Goal: Task Accomplishment & Management: Complete application form

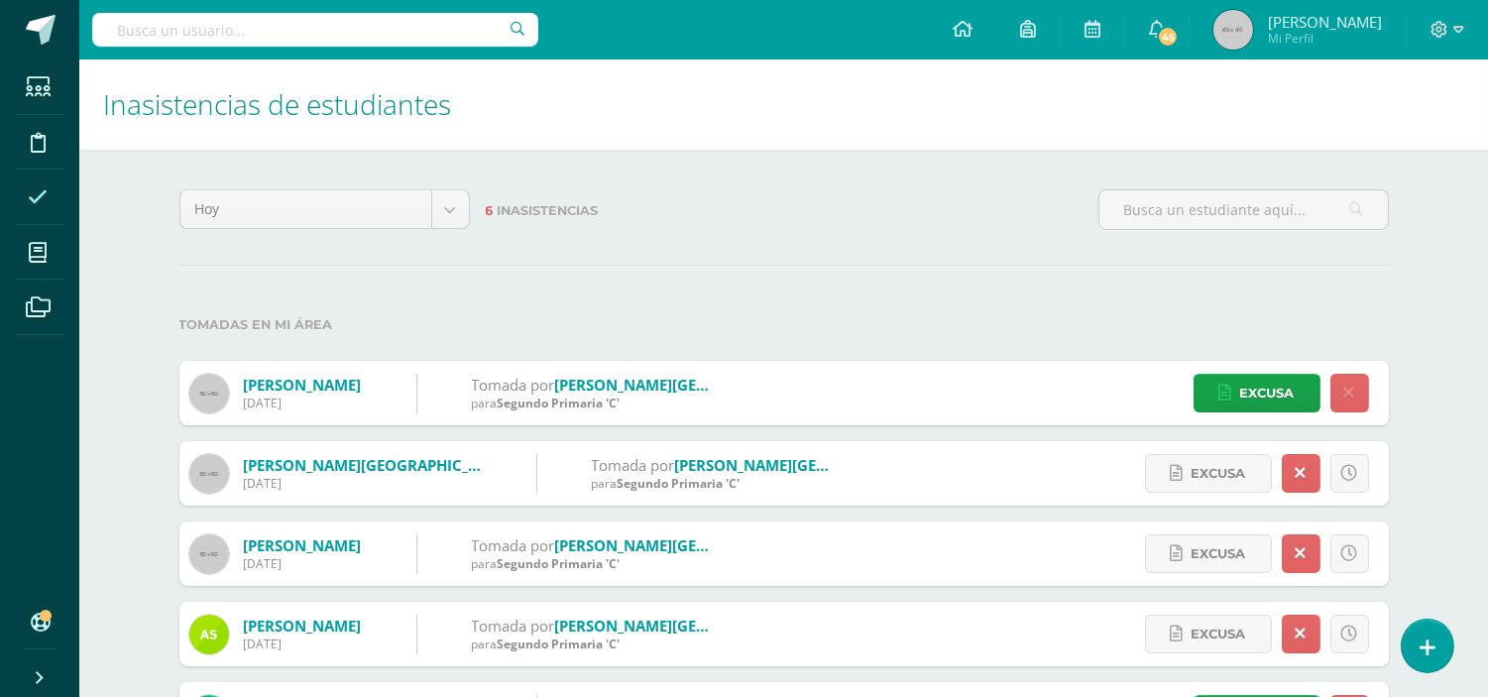
click at [52, 208] on span at bounding box center [38, 197] width 45 height 45
click at [1424, 652] on icon at bounding box center [1428, 648] width 16 height 21
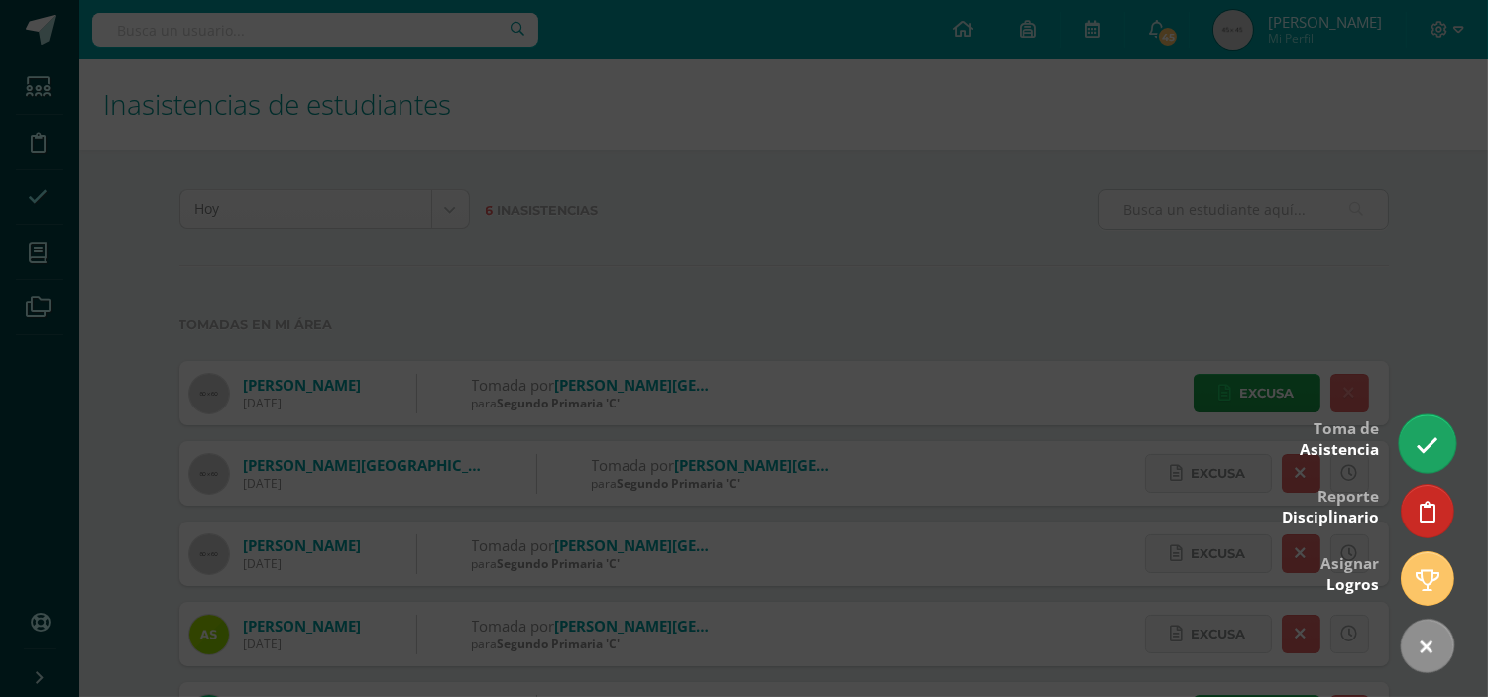
click at [1424, 443] on icon at bounding box center [1427, 445] width 23 height 23
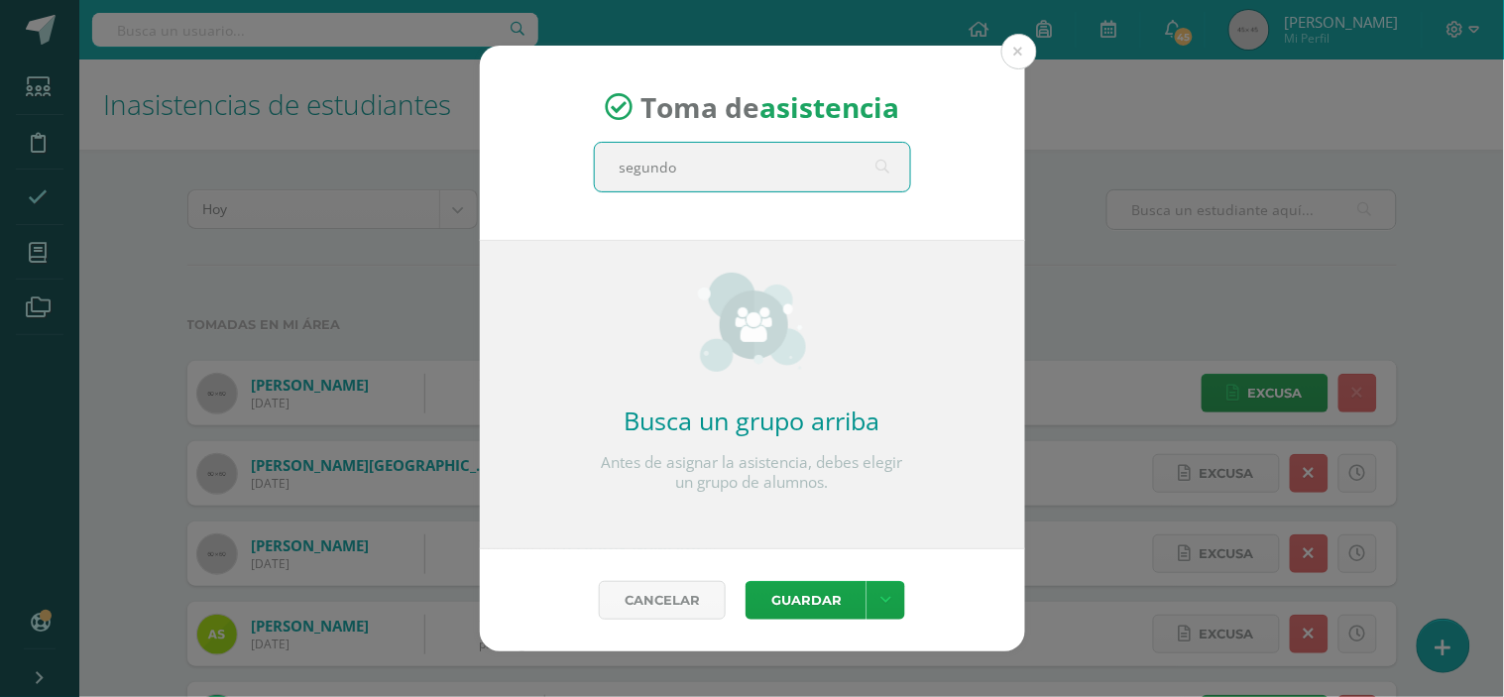
type input "segundo a"
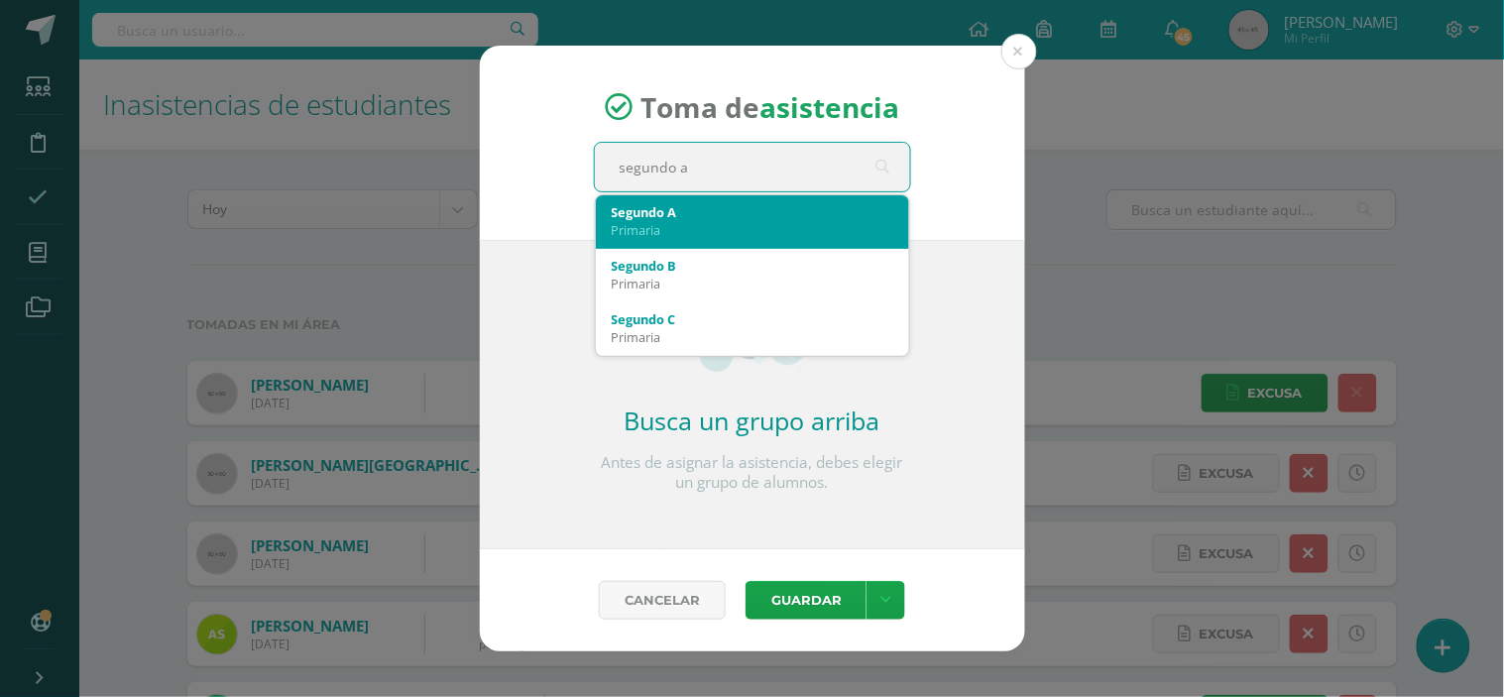
click at [735, 228] on div "Primaria" at bounding box center [753, 230] width 282 height 18
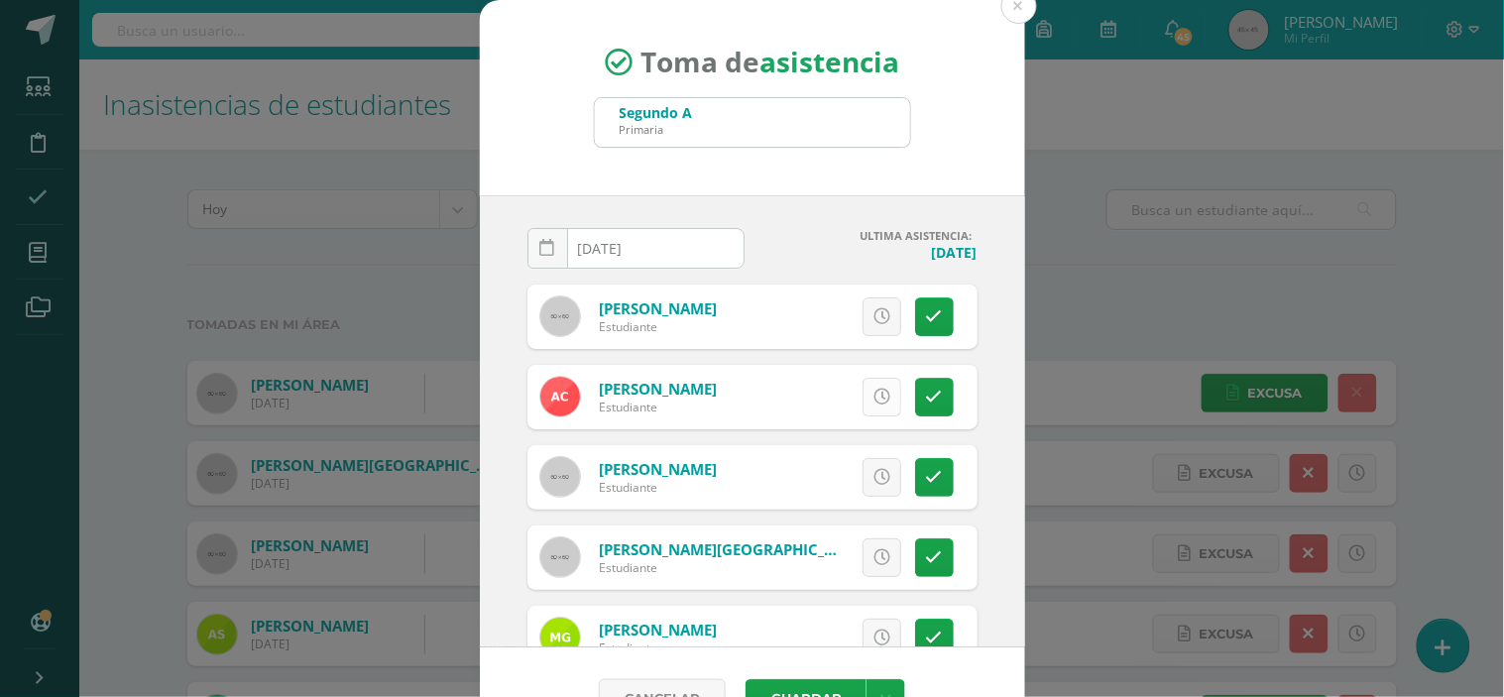
scroll to position [110, 0]
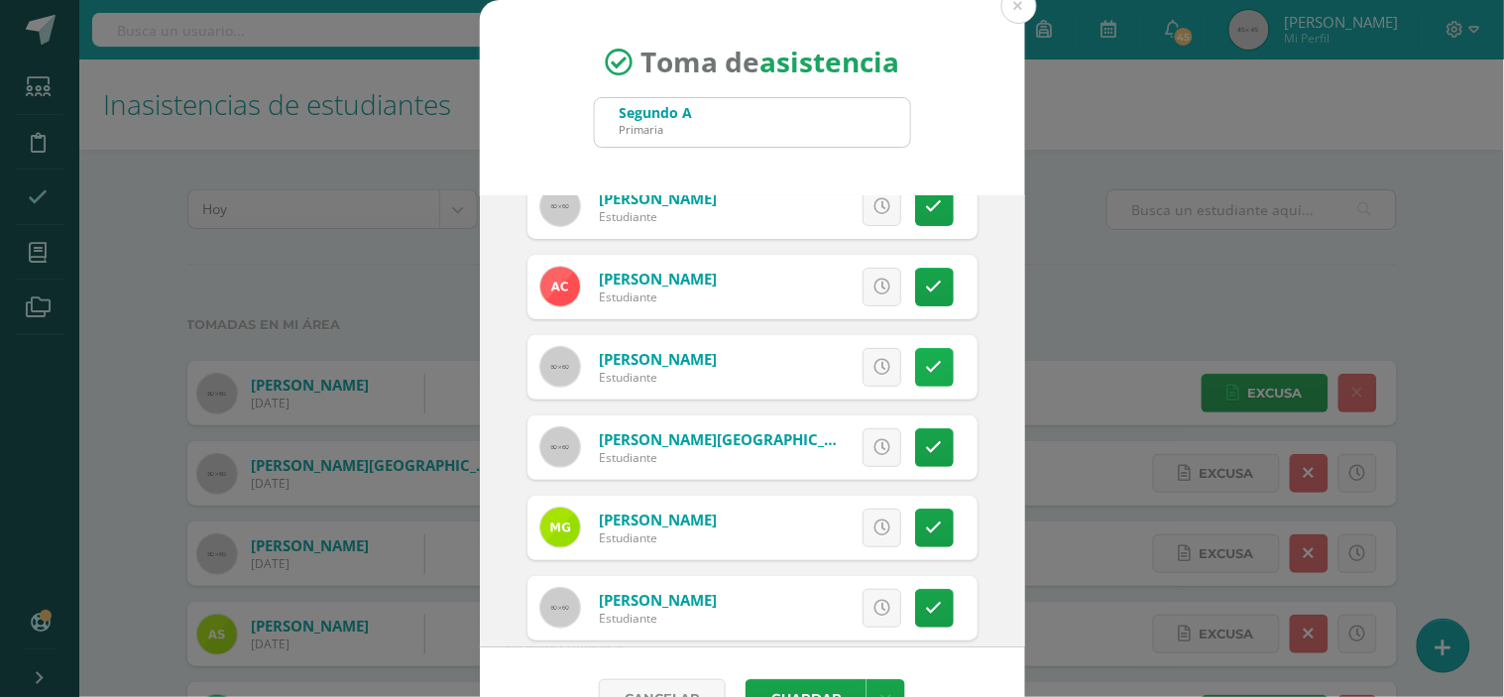
click at [926, 363] on icon at bounding box center [934, 367] width 17 height 17
click at [821, 364] on span "Excusa" at bounding box center [848, 367] width 55 height 37
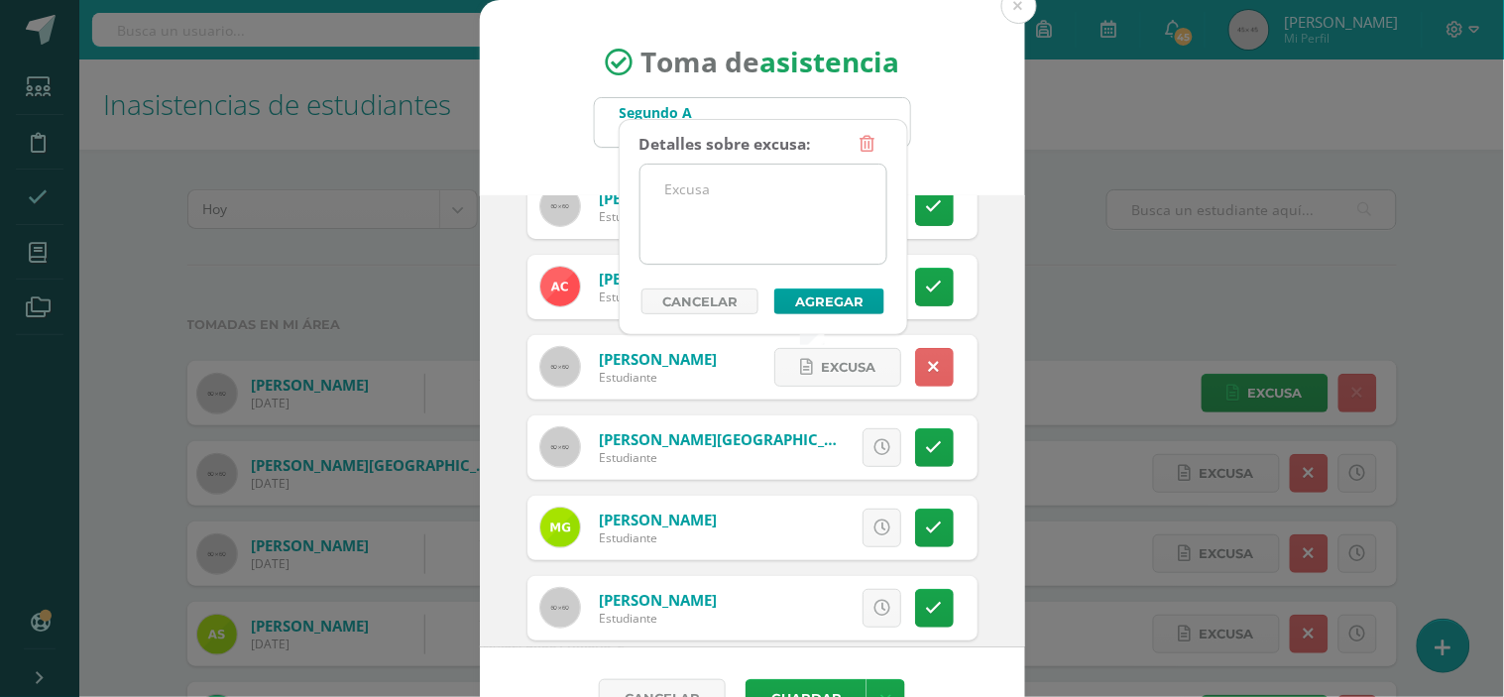
click at [730, 193] on textarea at bounding box center [763, 214] width 246 height 99
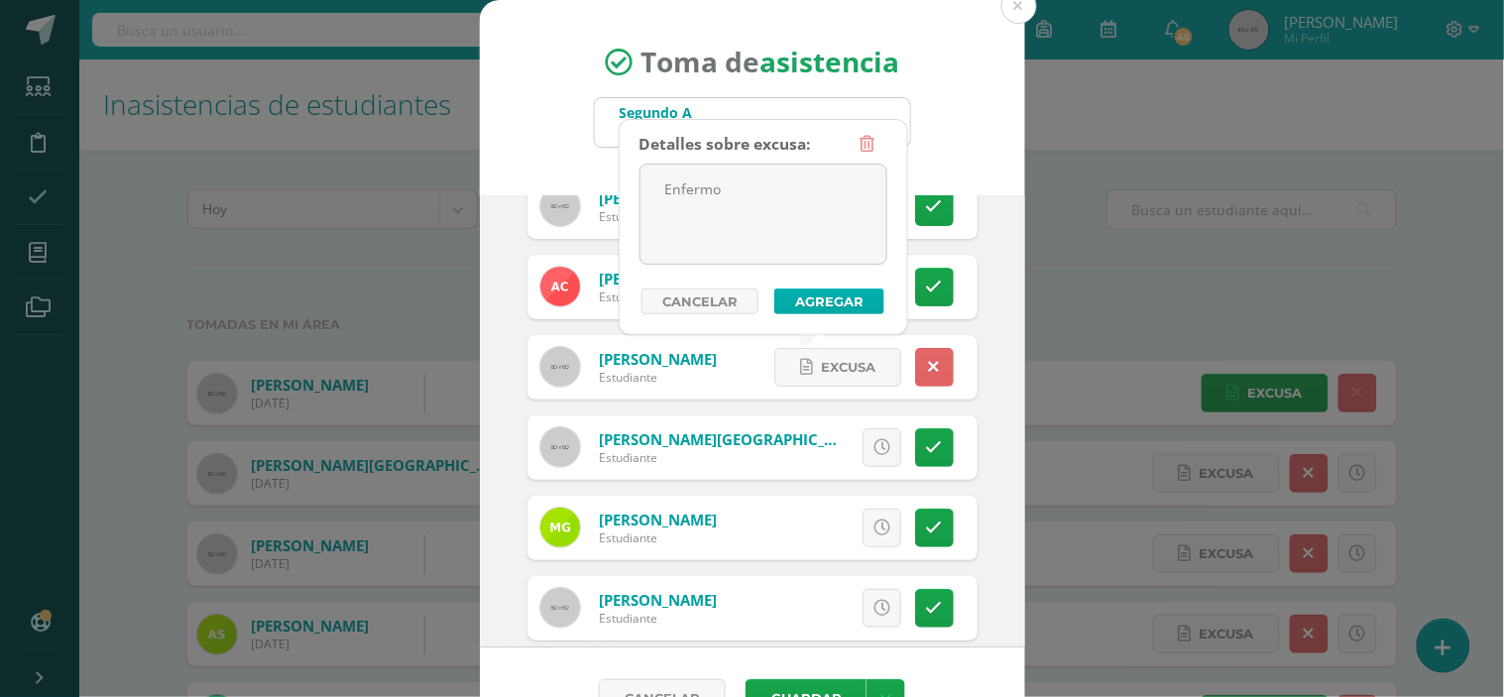
type textarea "Enfermo"
click at [809, 297] on button "Agregar" at bounding box center [829, 302] width 110 height 26
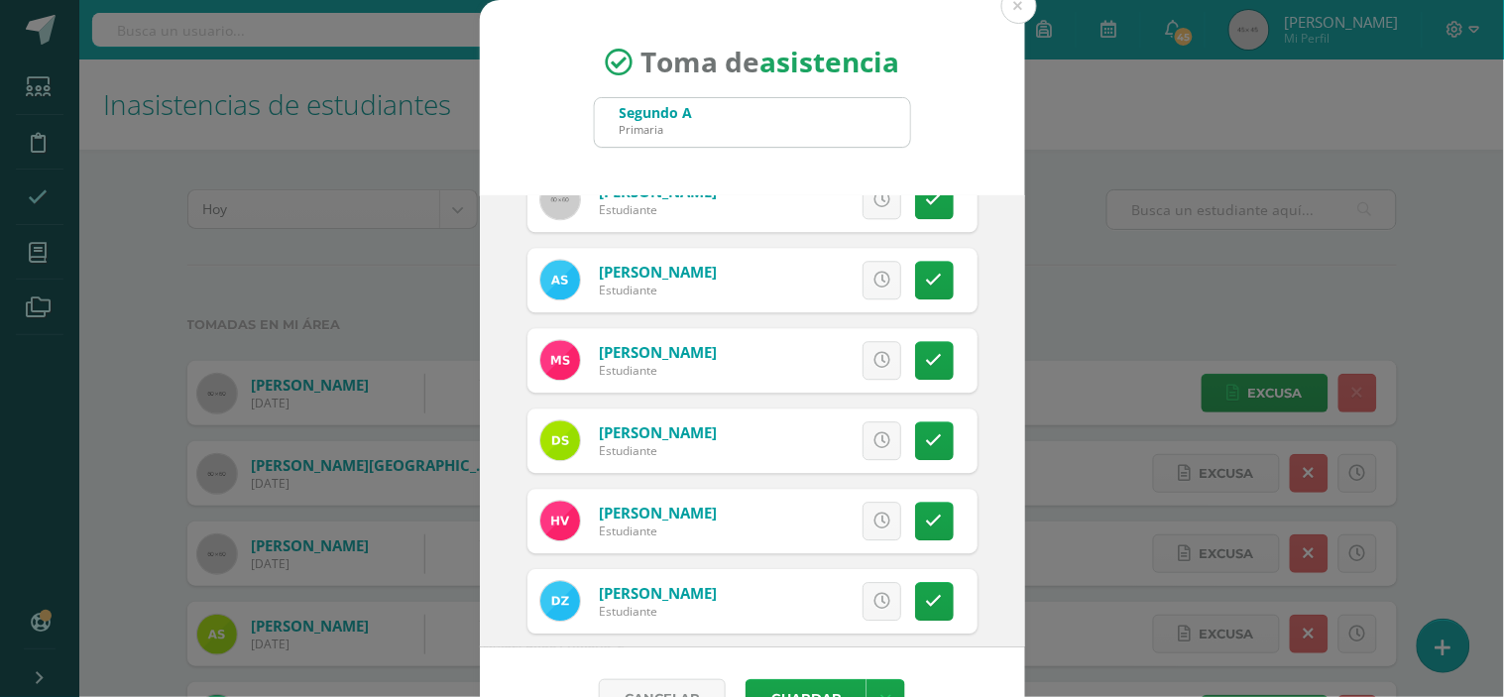
scroll to position [1339, 0]
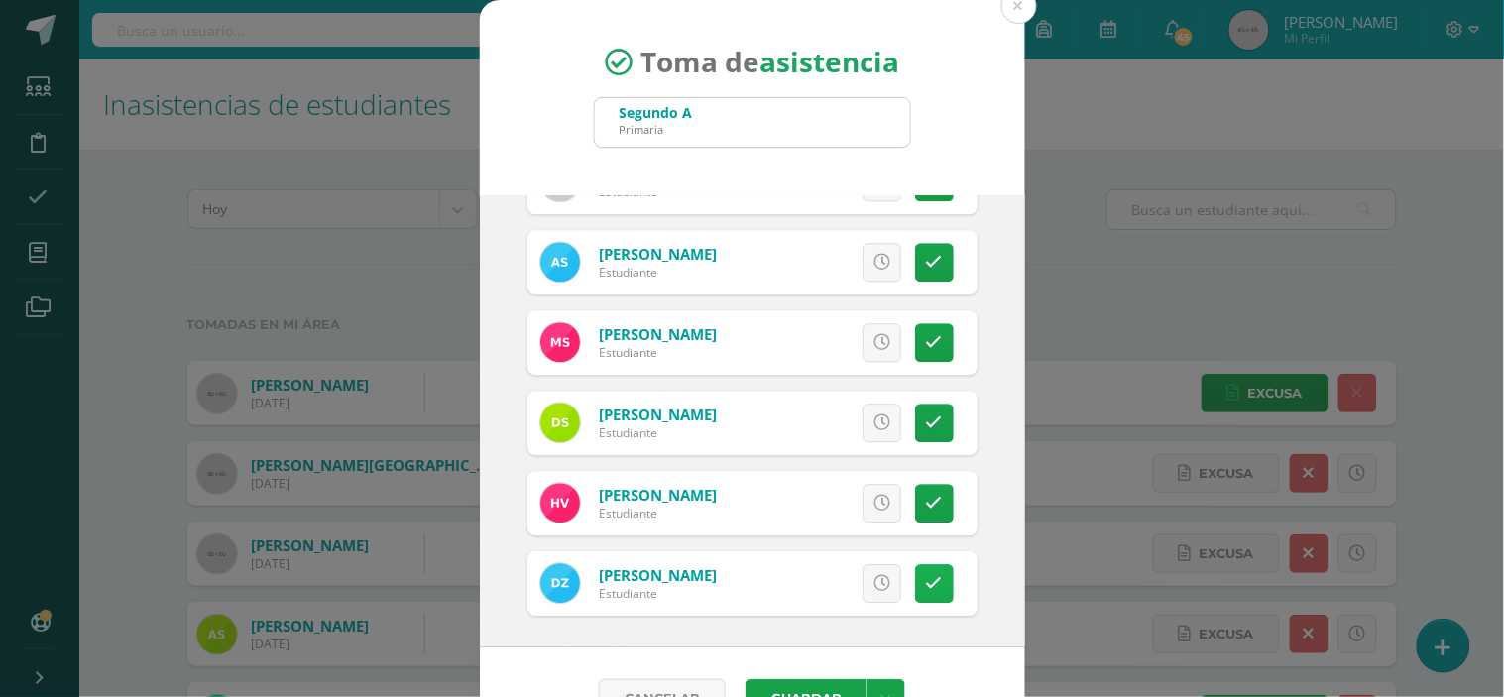
click at [915, 570] on link at bounding box center [934, 583] width 39 height 39
click at [845, 571] on span "Excusa" at bounding box center [848, 583] width 55 height 37
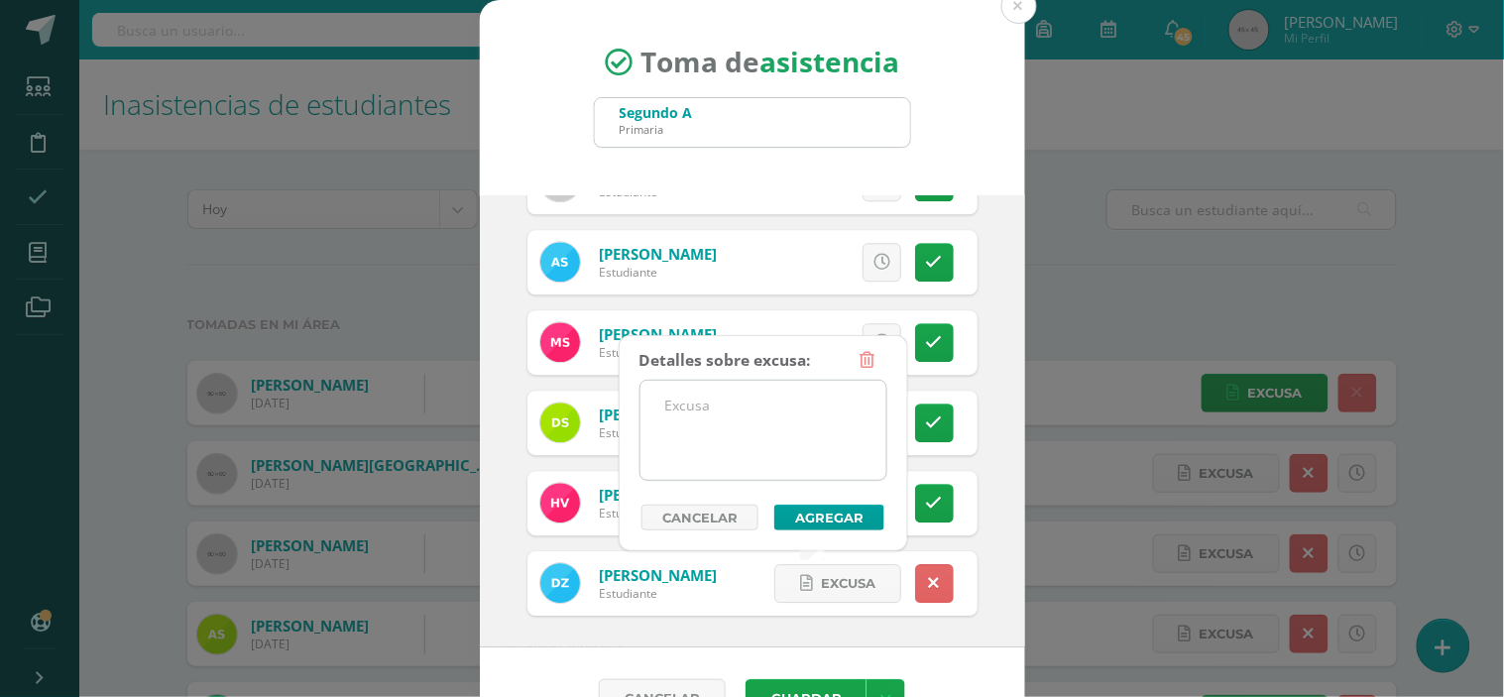
click at [716, 413] on textarea at bounding box center [763, 430] width 246 height 99
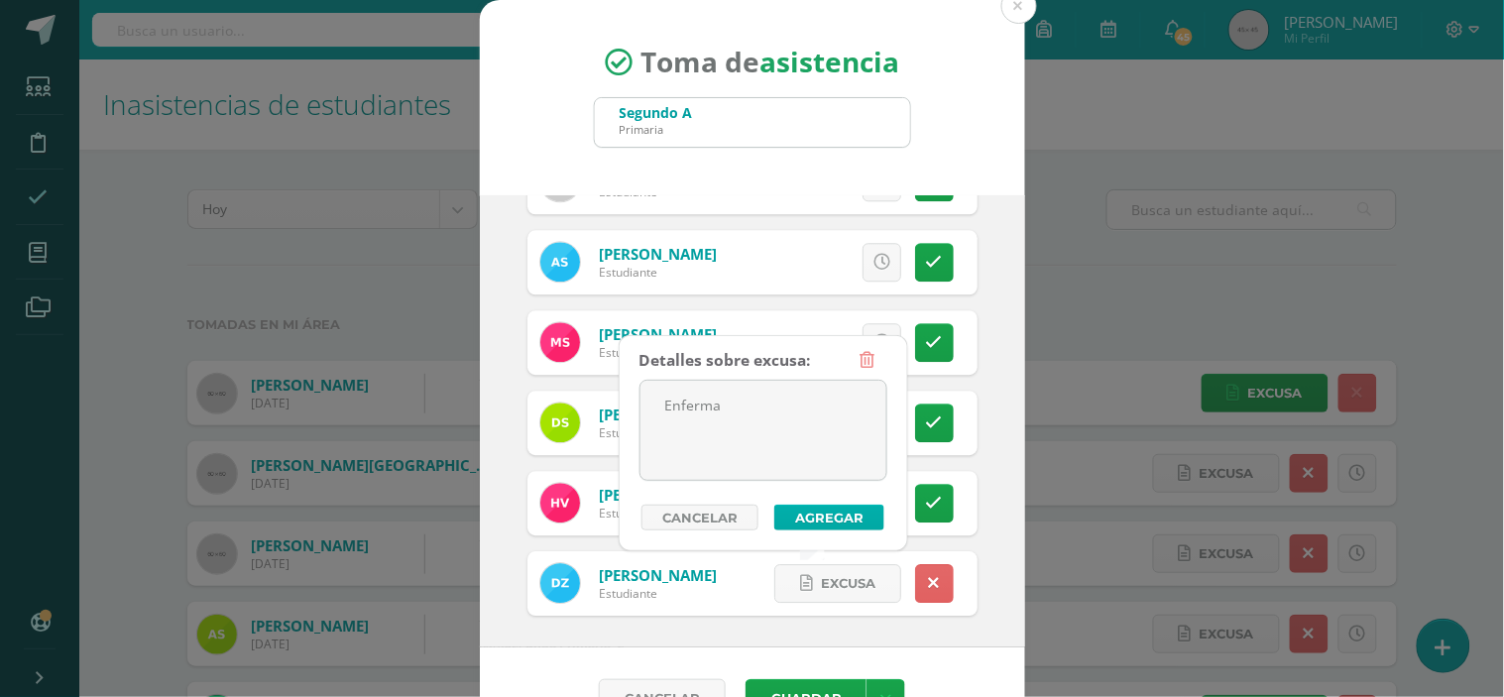
type textarea "Enferma"
click at [803, 514] on button "Agregar" at bounding box center [829, 518] width 110 height 26
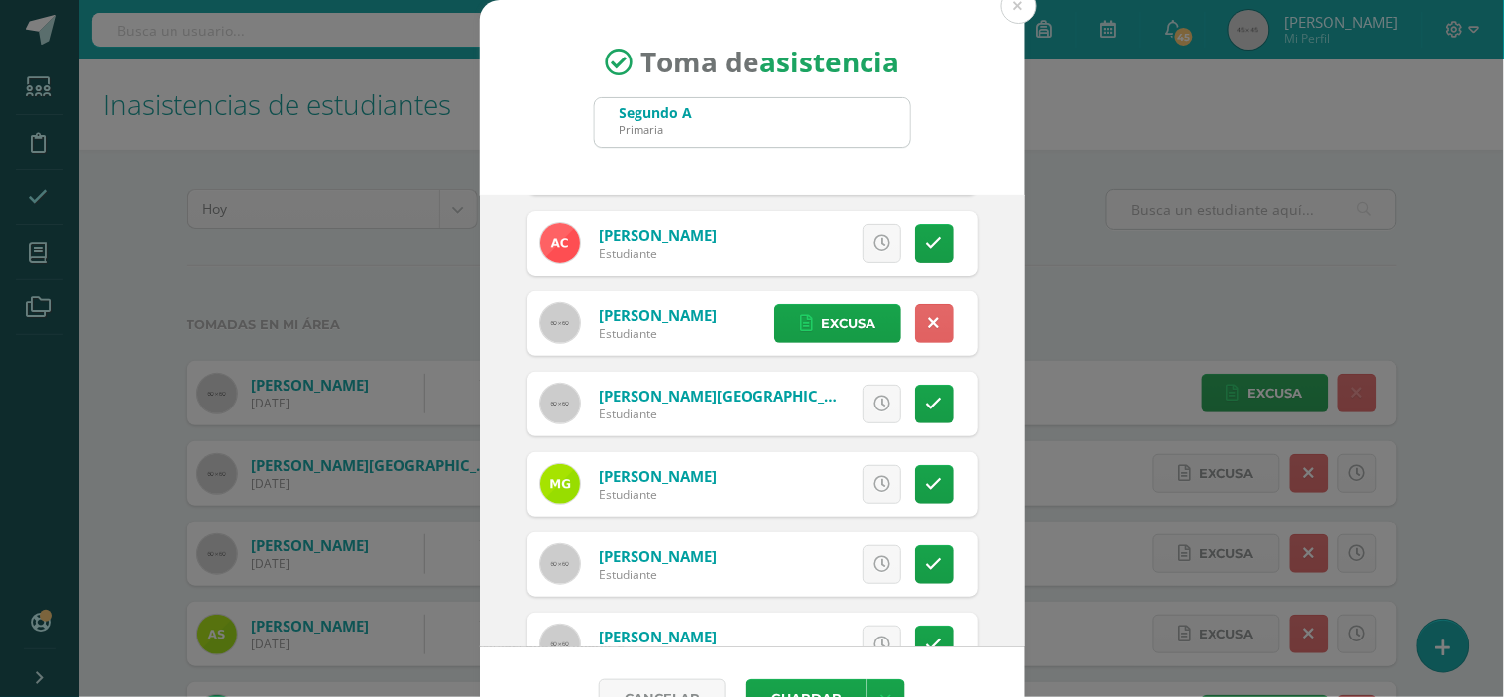
scroll to position [220, 0]
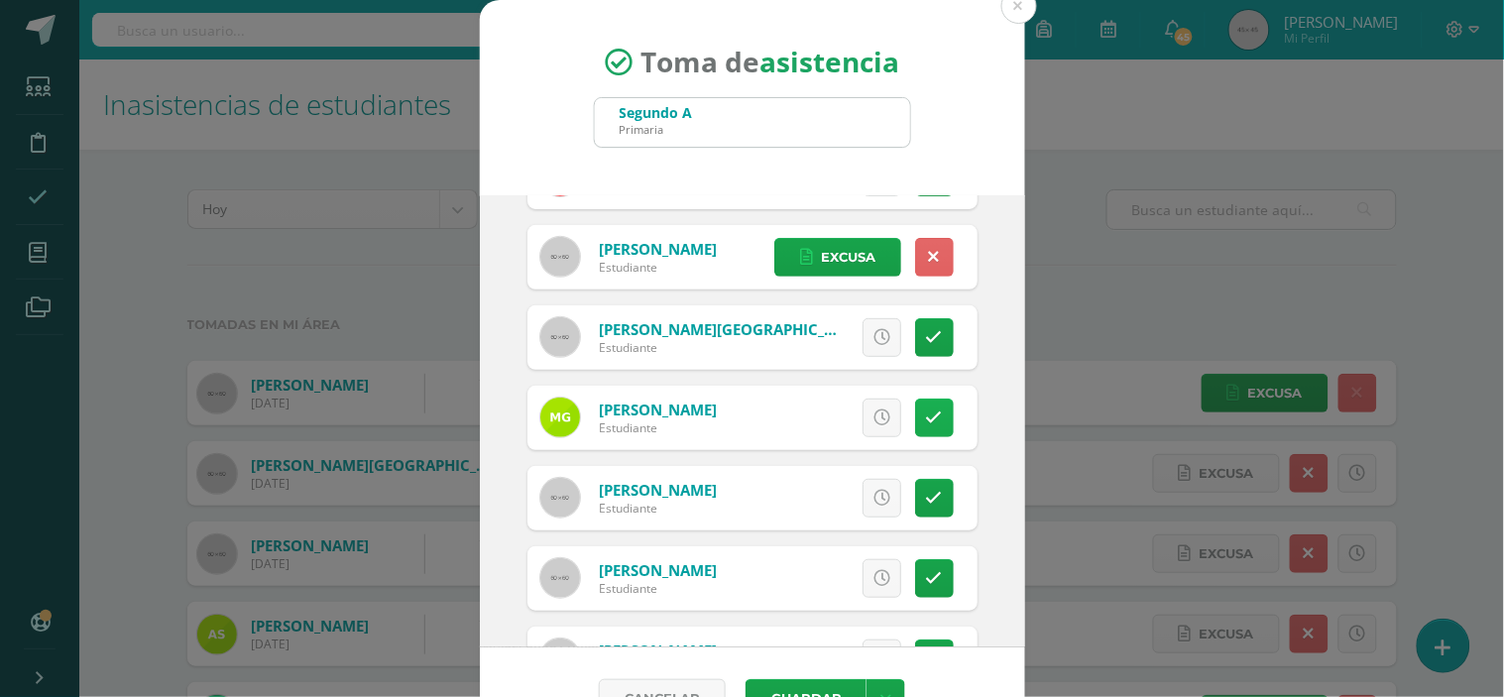
click at [926, 418] on icon at bounding box center [934, 417] width 17 height 17
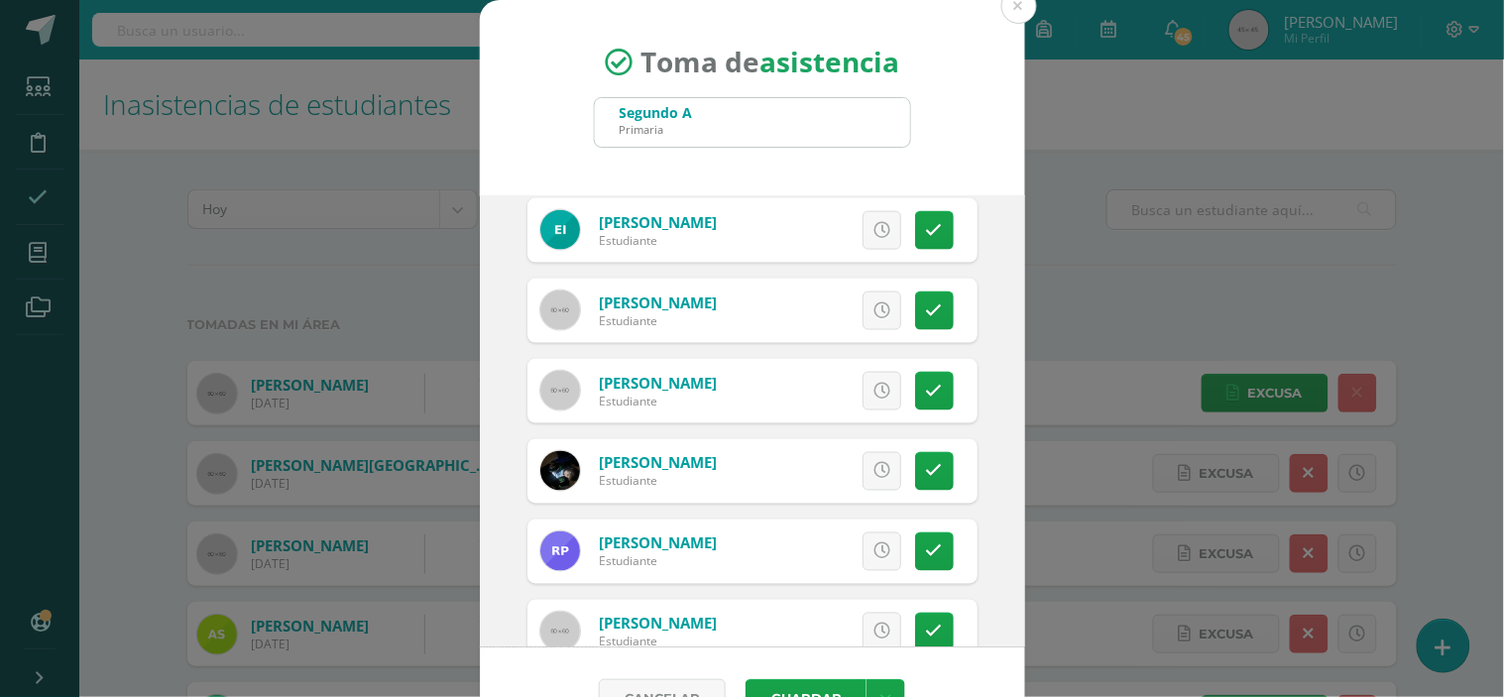
scroll to position [1102, 0]
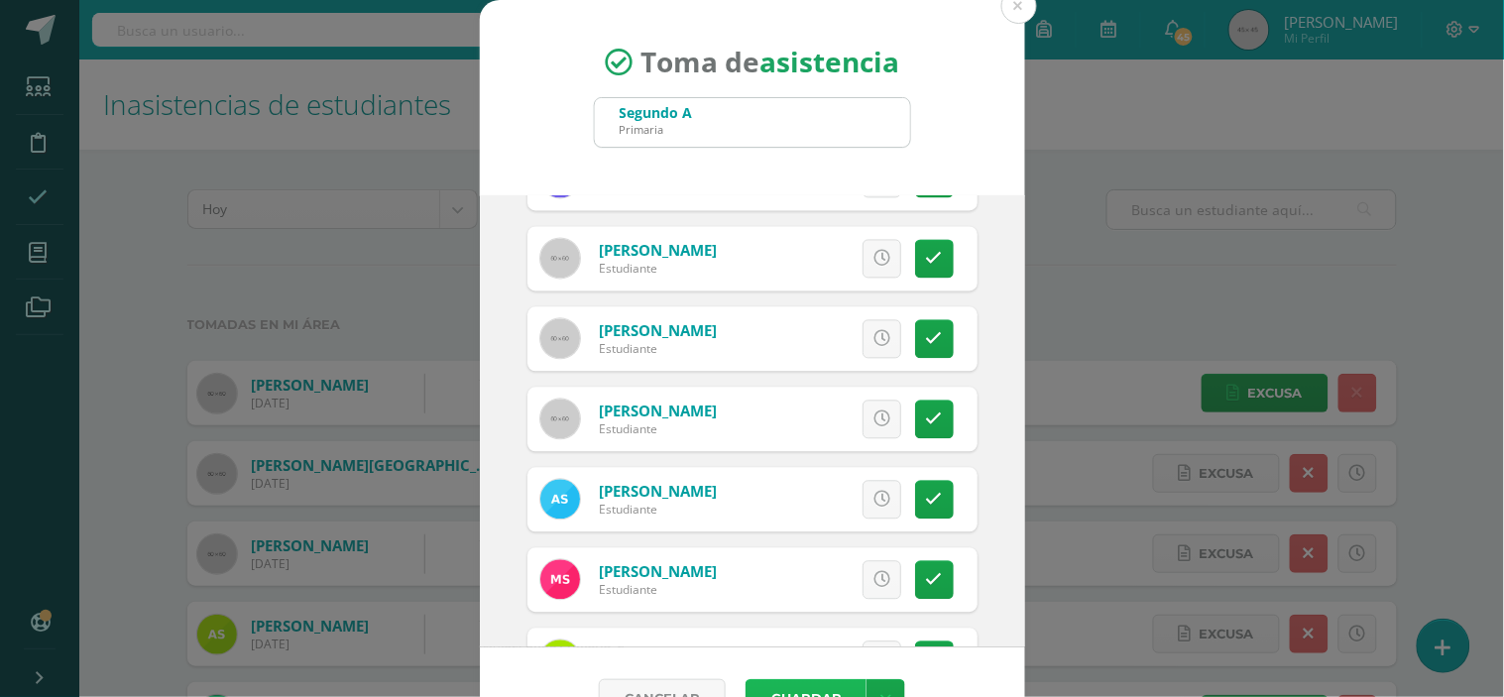
click at [789, 679] on button "Guardar" at bounding box center [806, 698] width 121 height 39
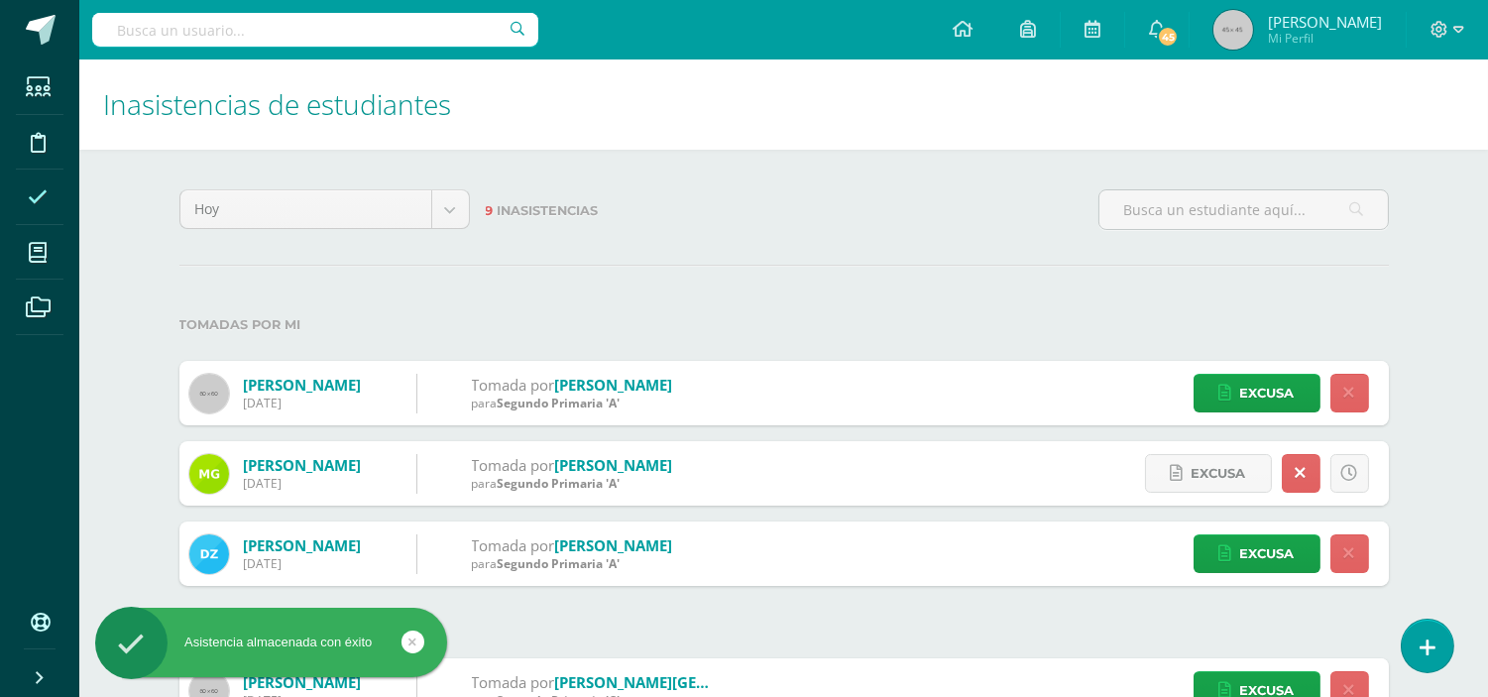
scroll to position [110, 0]
